Goal: Information Seeking & Learning: Learn about a topic

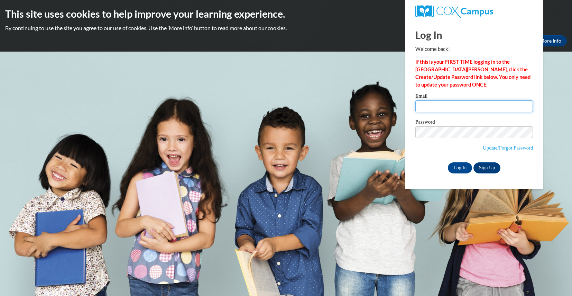
drag, startPoint x: 423, startPoint y: 103, endPoint x: 419, endPoint y: 104, distance: 4.6
click at [423, 104] on input "Email" at bounding box center [474, 106] width 118 height 12
type input "michelleking363@gmail.com"
click at [458, 168] on input "Log In" at bounding box center [460, 167] width 24 height 11
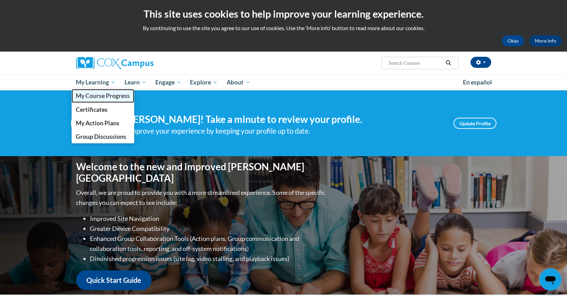
click at [98, 96] on span "My Course Progress" at bounding box center [103, 95] width 54 height 7
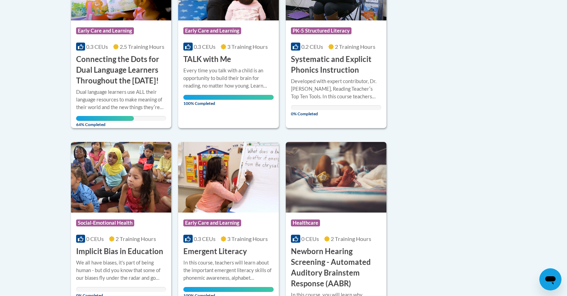
scroll to position [233, 0]
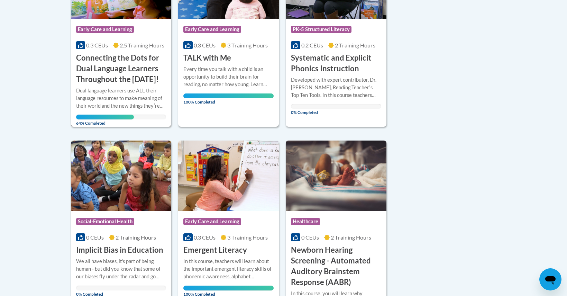
click at [138, 73] on h3 "Connecting the Dots for Dual Language Learners Throughout the [DATE]!" at bounding box center [121, 69] width 90 height 32
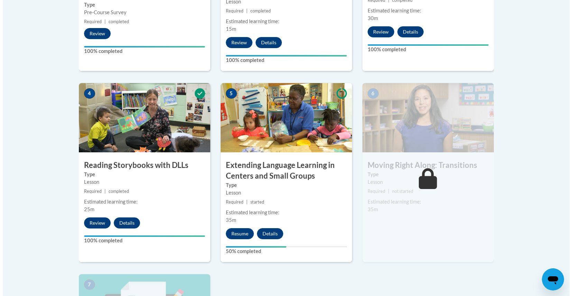
scroll to position [364, 0]
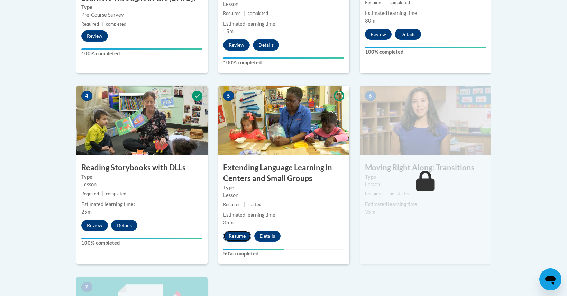
click at [230, 240] on button "Resume" at bounding box center [237, 235] width 28 height 11
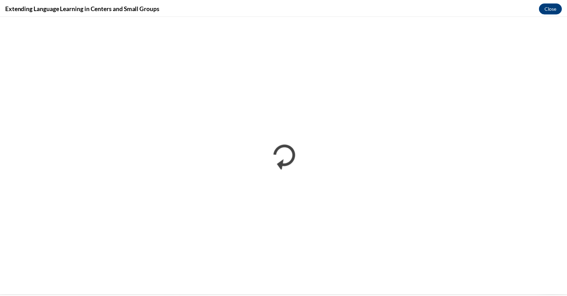
scroll to position [0, 0]
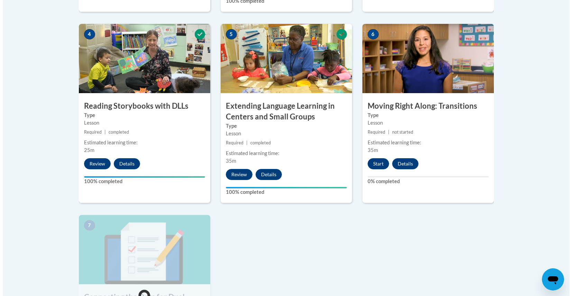
scroll to position [428, 0]
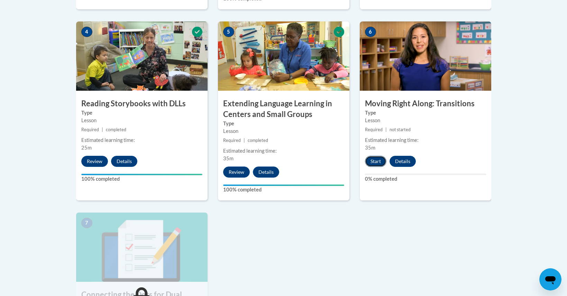
click at [372, 163] on button "Start" at bounding box center [375, 161] width 21 height 11
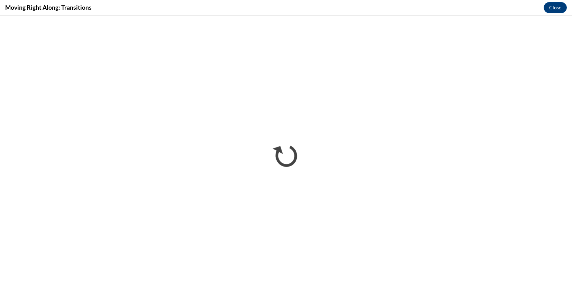
scroll to position [0, 0]
